Goal: Task Accomplishment & Management: Complete application form

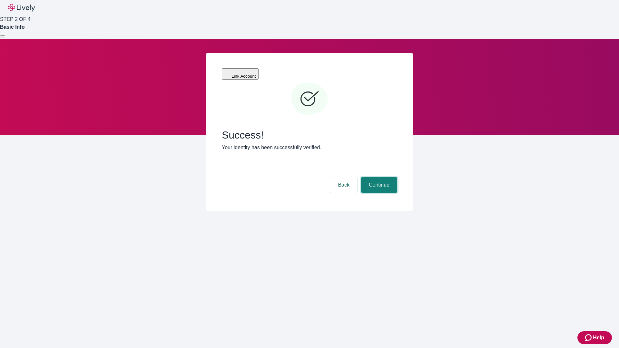
click at [378, 177] on button "Continue" at bounding box center [379, 184] width 36 height 15
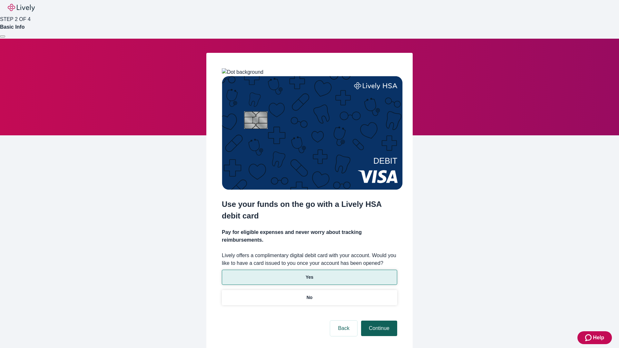
click at [309, 295] on p "No" at bounding box center [310, 298] width 6 height 7
click at [378, 321] on button "Continue" at bounding box center [379, 328] width 36 height 15
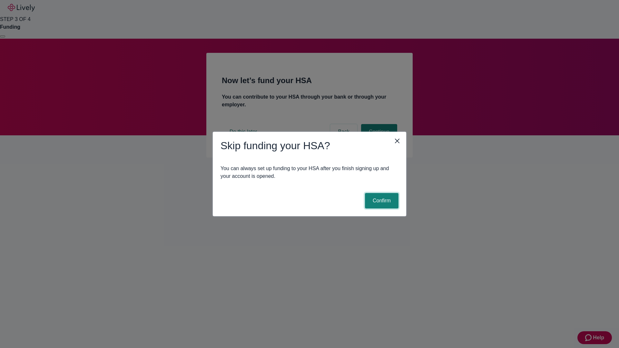
click at [381, 201] on button "Confirm" at bounding box center [382, 200] width 34 height 15
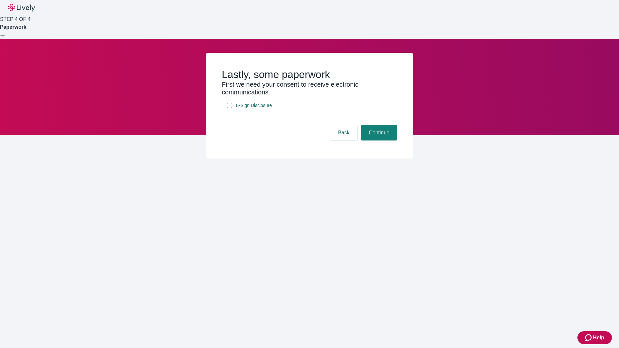
click at [230, 108] on input "E-Sign Disclosure" at bounding box center [229, 105] width 5 height 5
checkbox input "true"
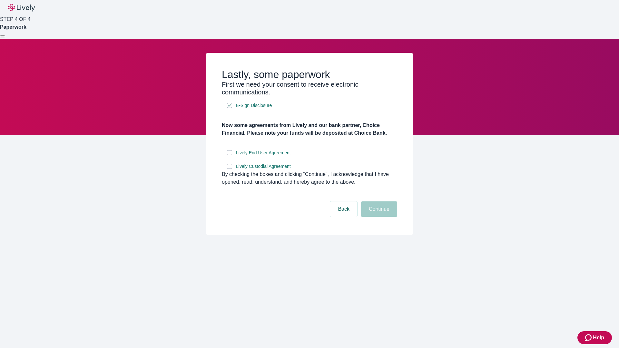
click at [230, 155] on input "Lively End User Agreement" at bounding box center [229, 152] width 5 height 5
checkbox input "true"
click at [230, 169] on input "Lively Custodial Agreement" at bounding box center [229, 166] width 5 height 5
checkbox input "true"
click at [378, 217] on button "Continue" at bounding box center [379, 209] width 36 height 15
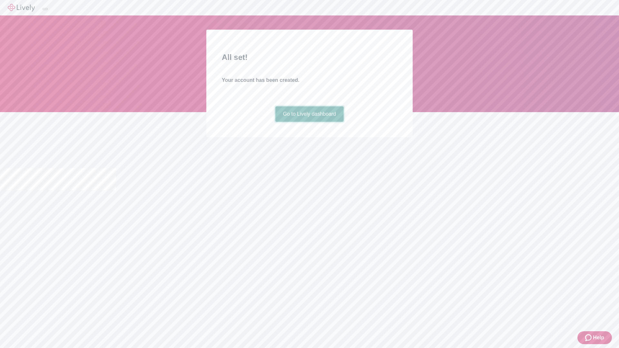
click at [309, 122] on link "Go to Lively dashboard" at bounding box center [309, 113] width 69 height 15
